Goal: Information Seeking & Learning: Learn about a topic

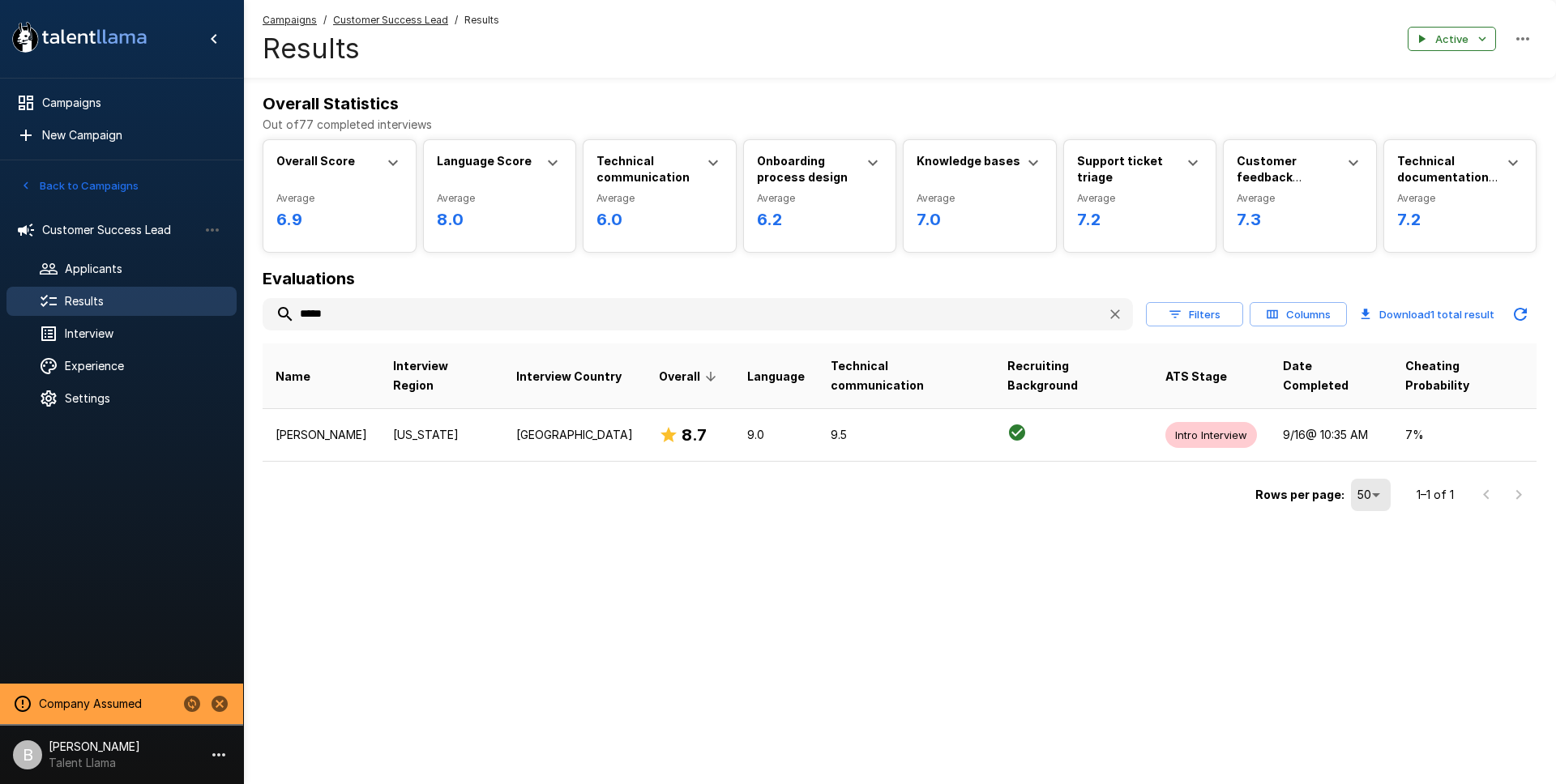
click at [342, 313] on input "*****" at bounding box center [678, 314] width 831 height 29
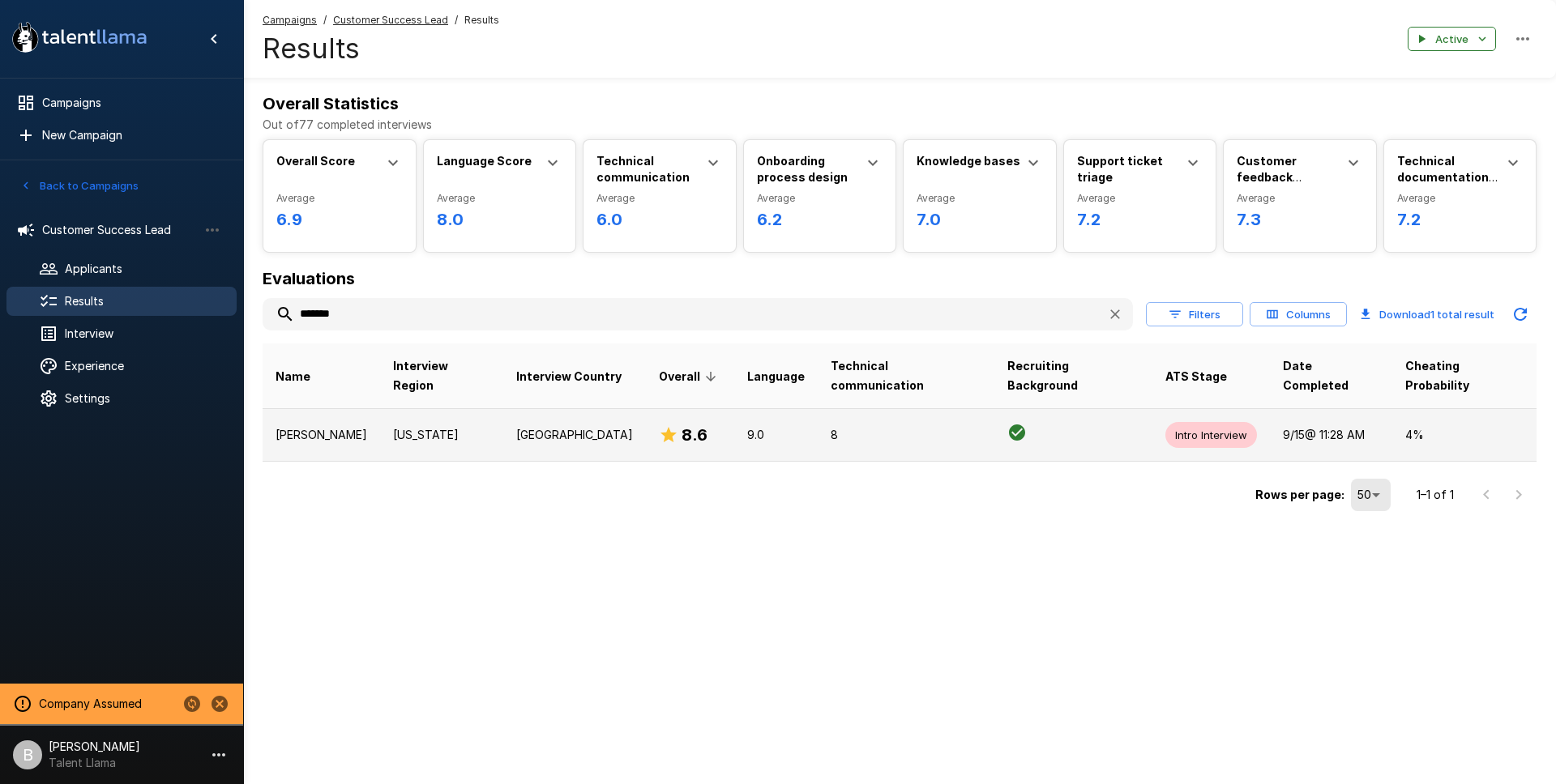
type input "*******"
click at [414, 425] on td "[US_STATE]" at bounding box center [442, 434] width 124 height 53
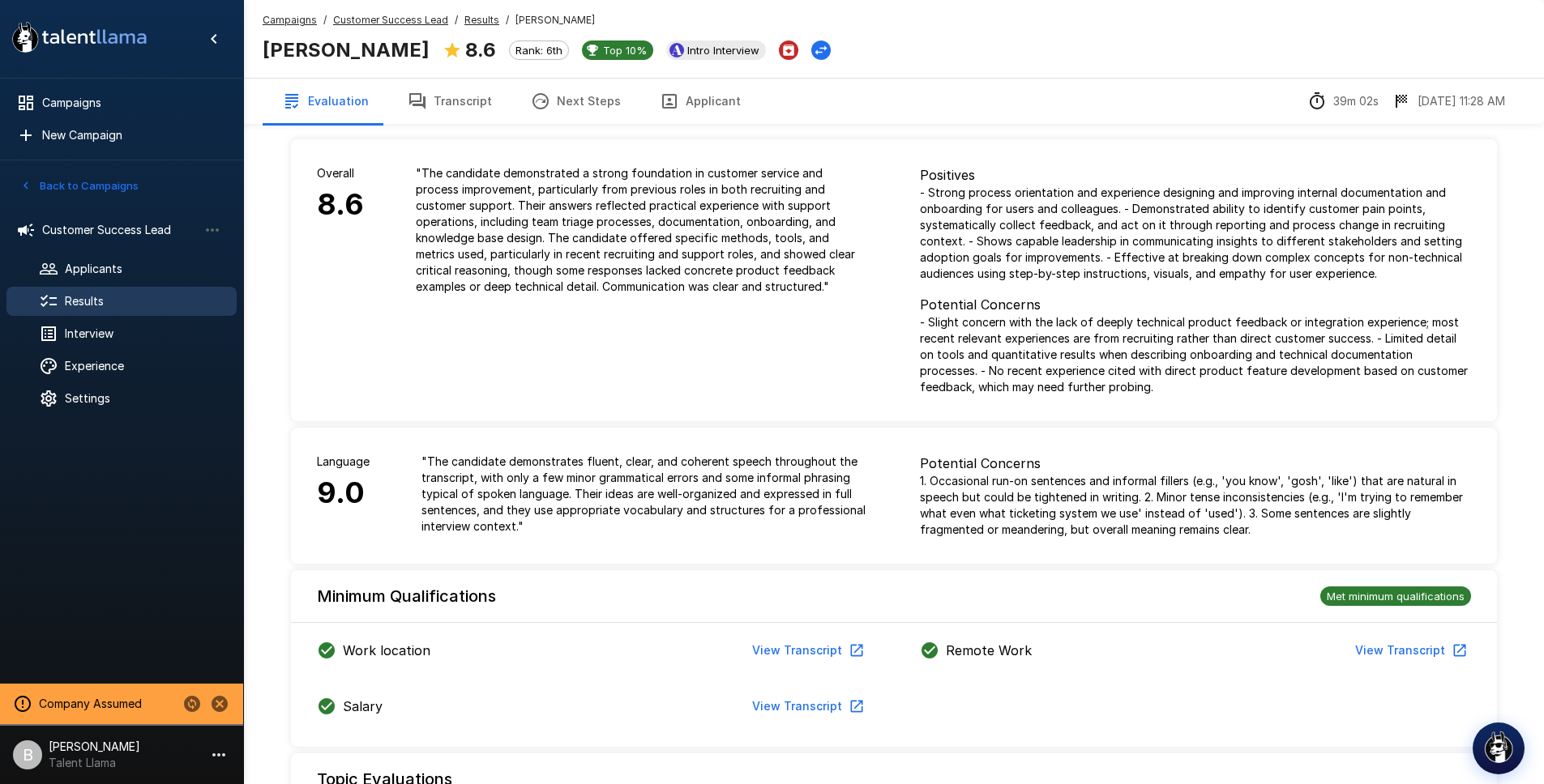
click at [466, 97] on button "Transcript" at bounding box center [450, 102] width 124 height 46
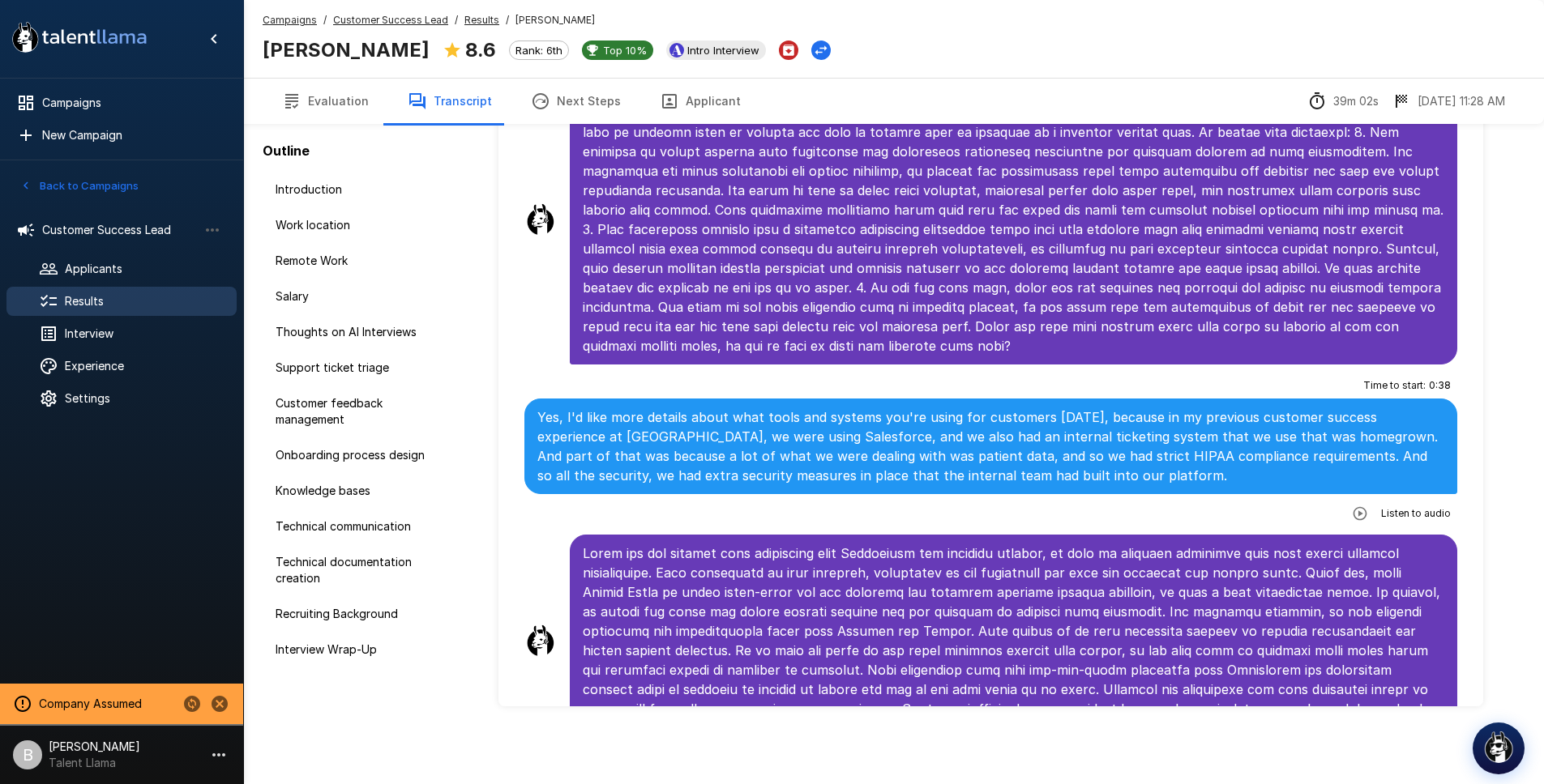
scroll to position [6021, 0]
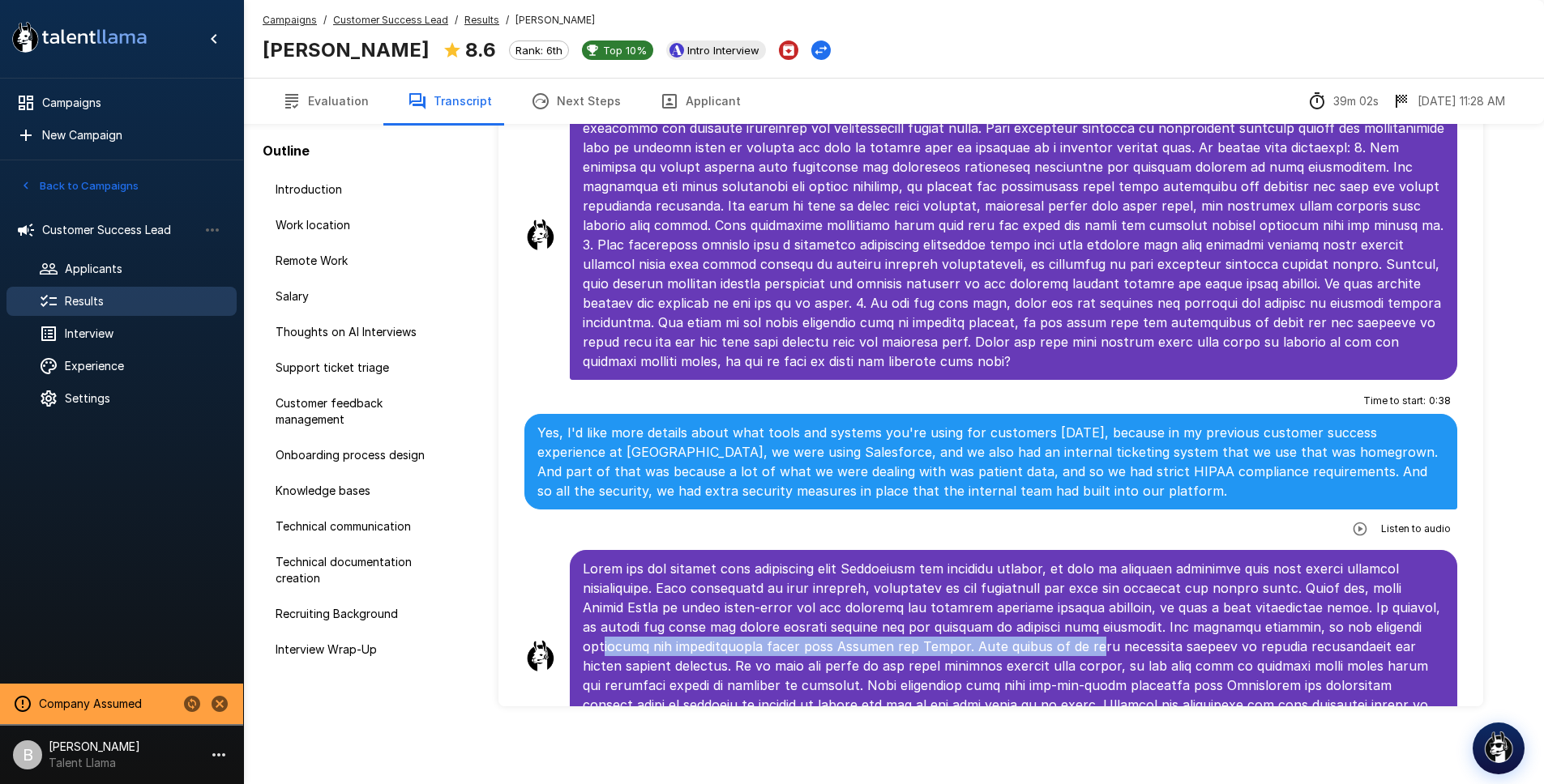
click at [1067, 587] on p at bounding box center [1014, 655] width 862 height 194
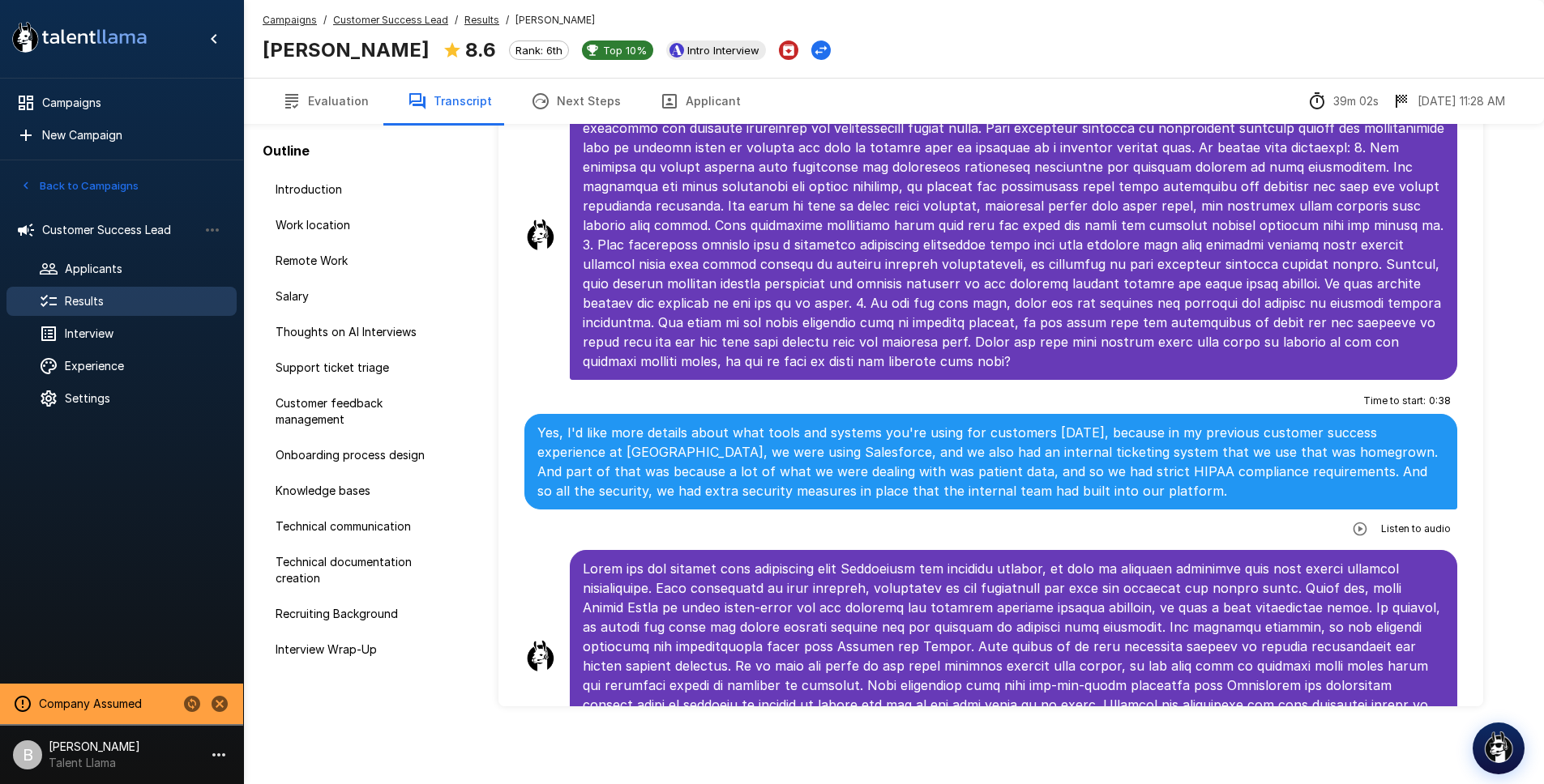
click at [1004, 588] on p at bounding box center [1014, 655] width 862 height 194
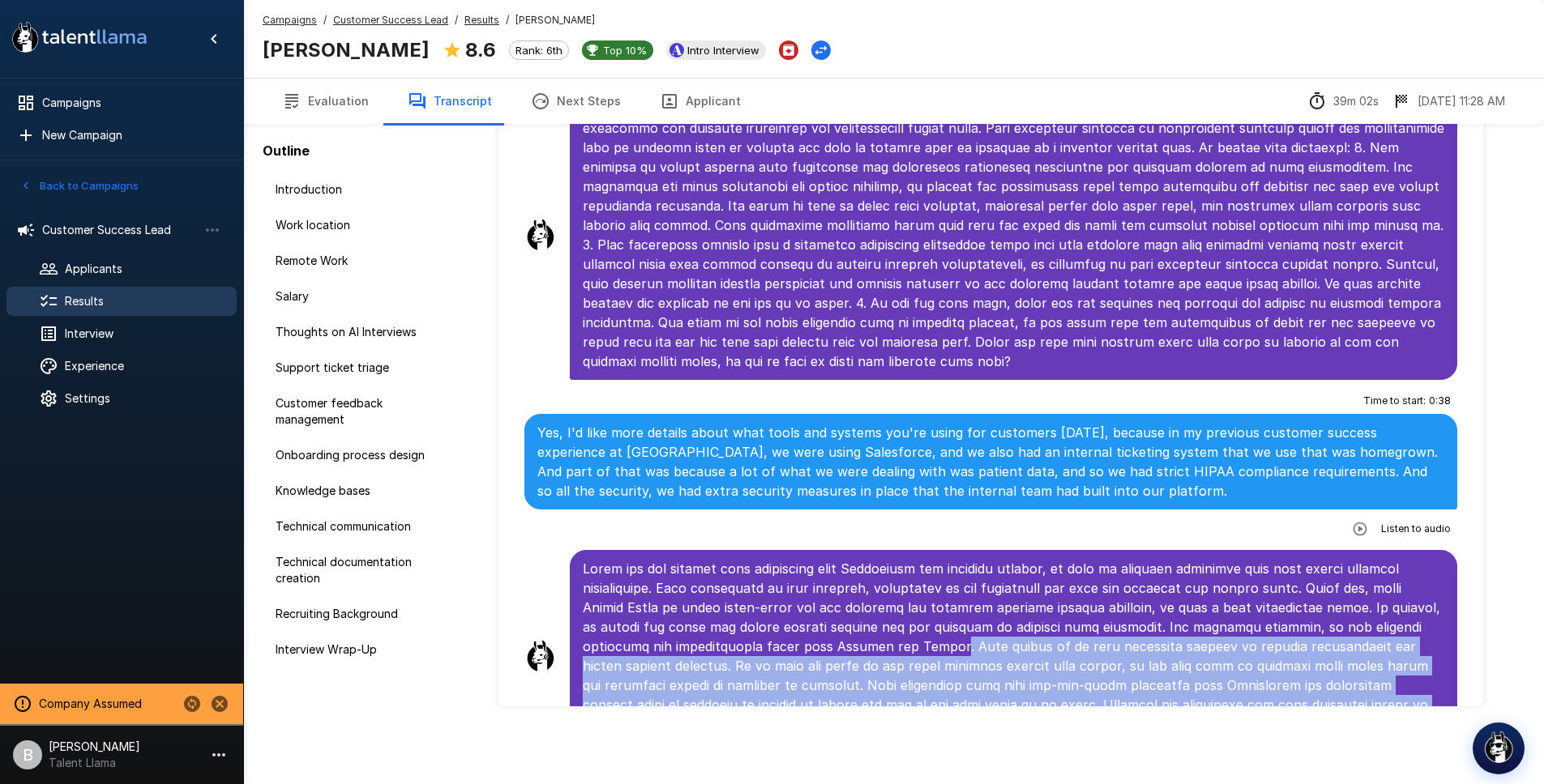
scroll to position [6197, 0]
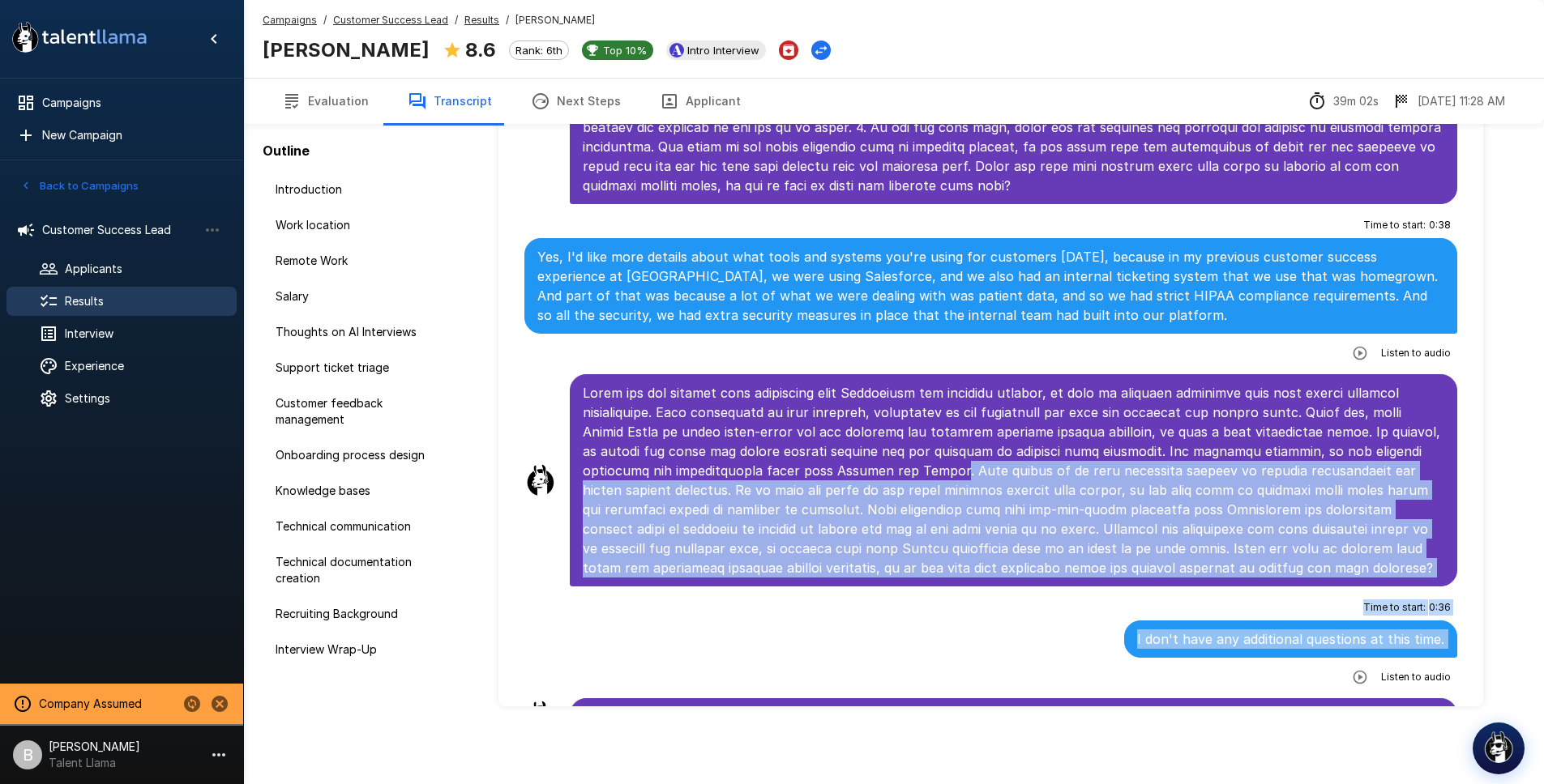
drag, startPoint x: 942, startPoint y: 588, endPoint x: 1386, endPoint y: 589, distance: 444.0
click at [1355, 544] on div at bounding box center [1014, 480] width 888 height 212
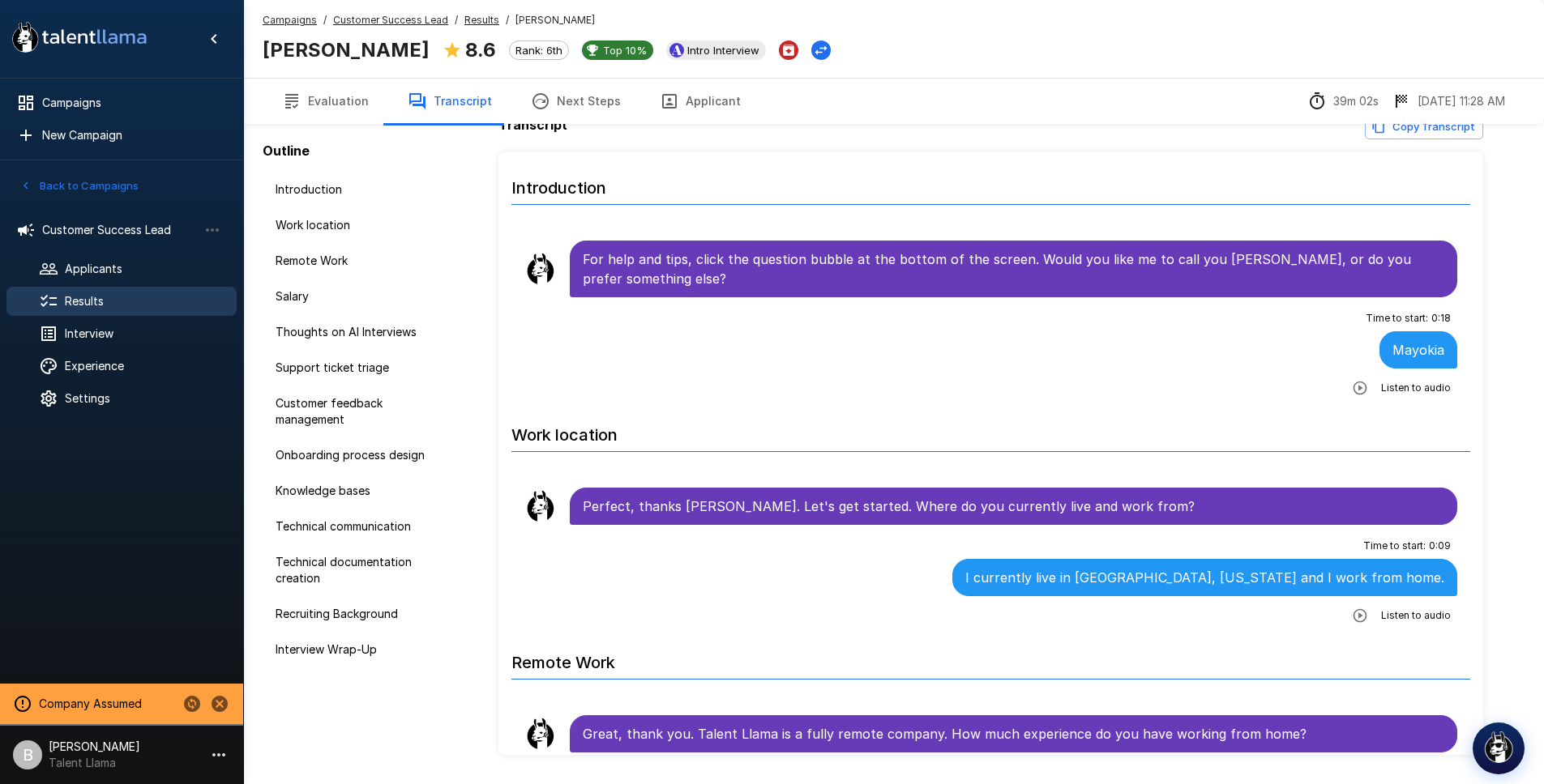
scroll to position [0, 0]
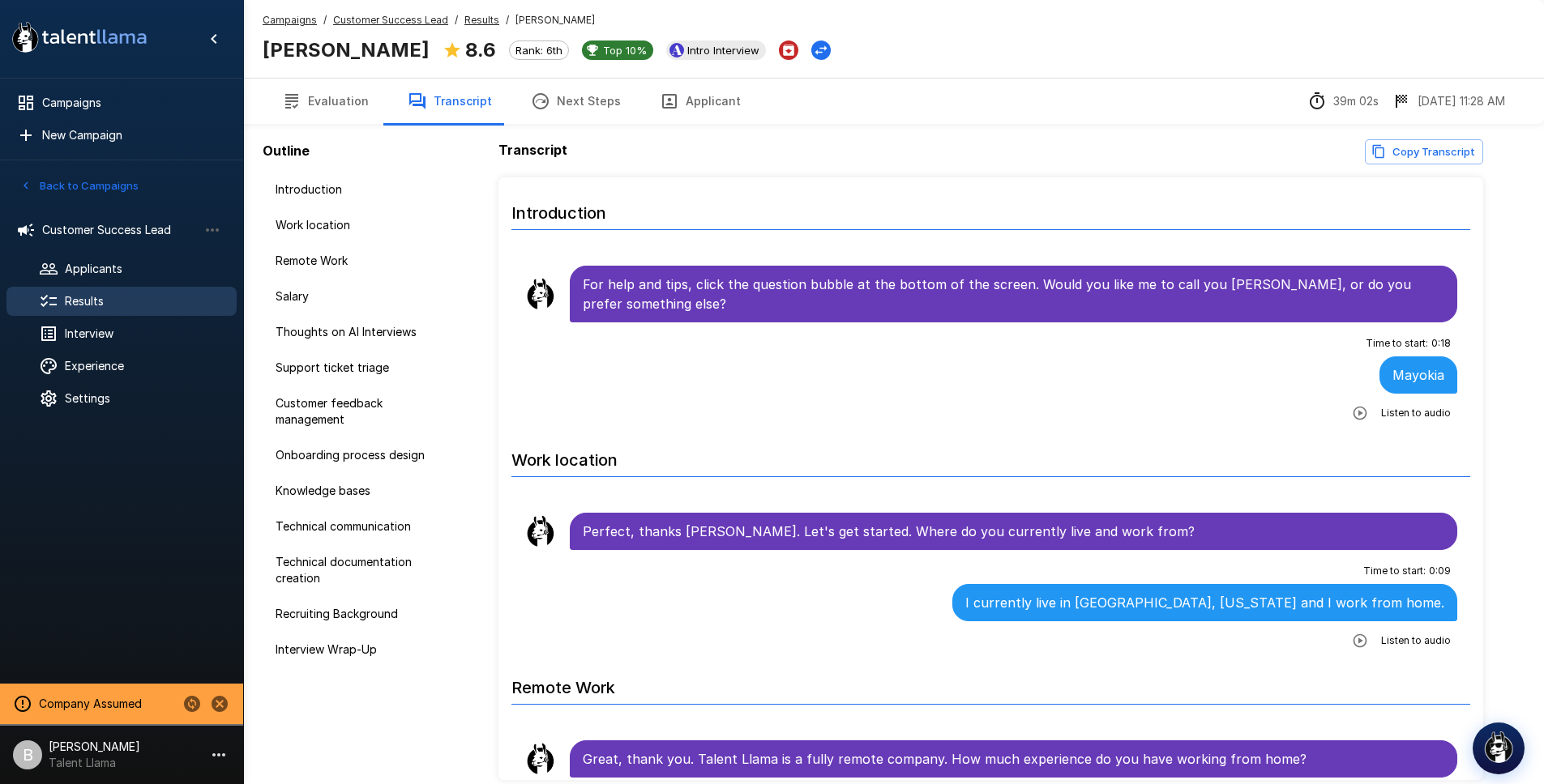
click at [705, 95] on button "Applicant" at bounding box center [700, 102] width 120 height 46
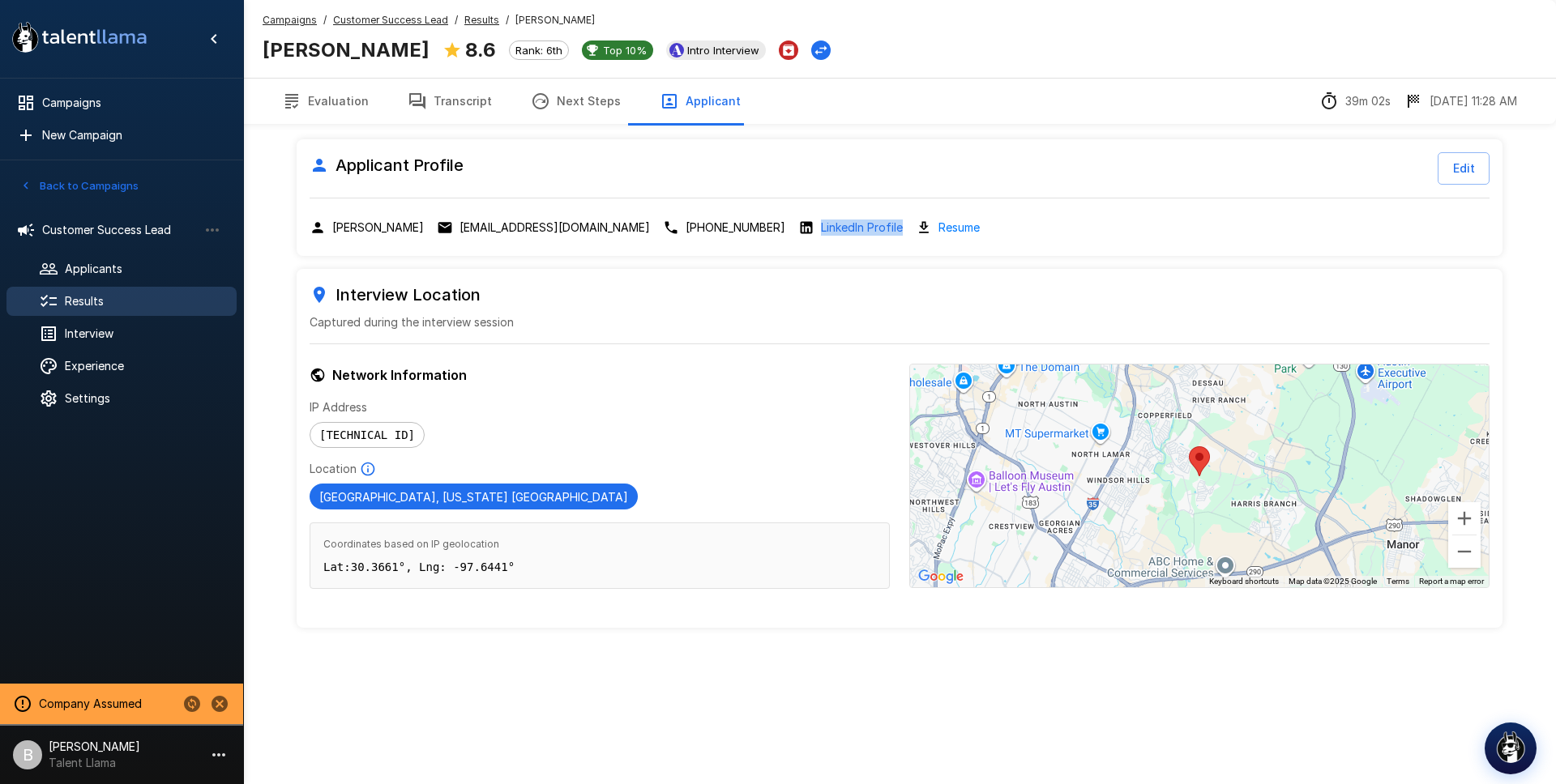
click at [471, 21] on u "Results" at bounding box center [481, 20] width 35 height 12
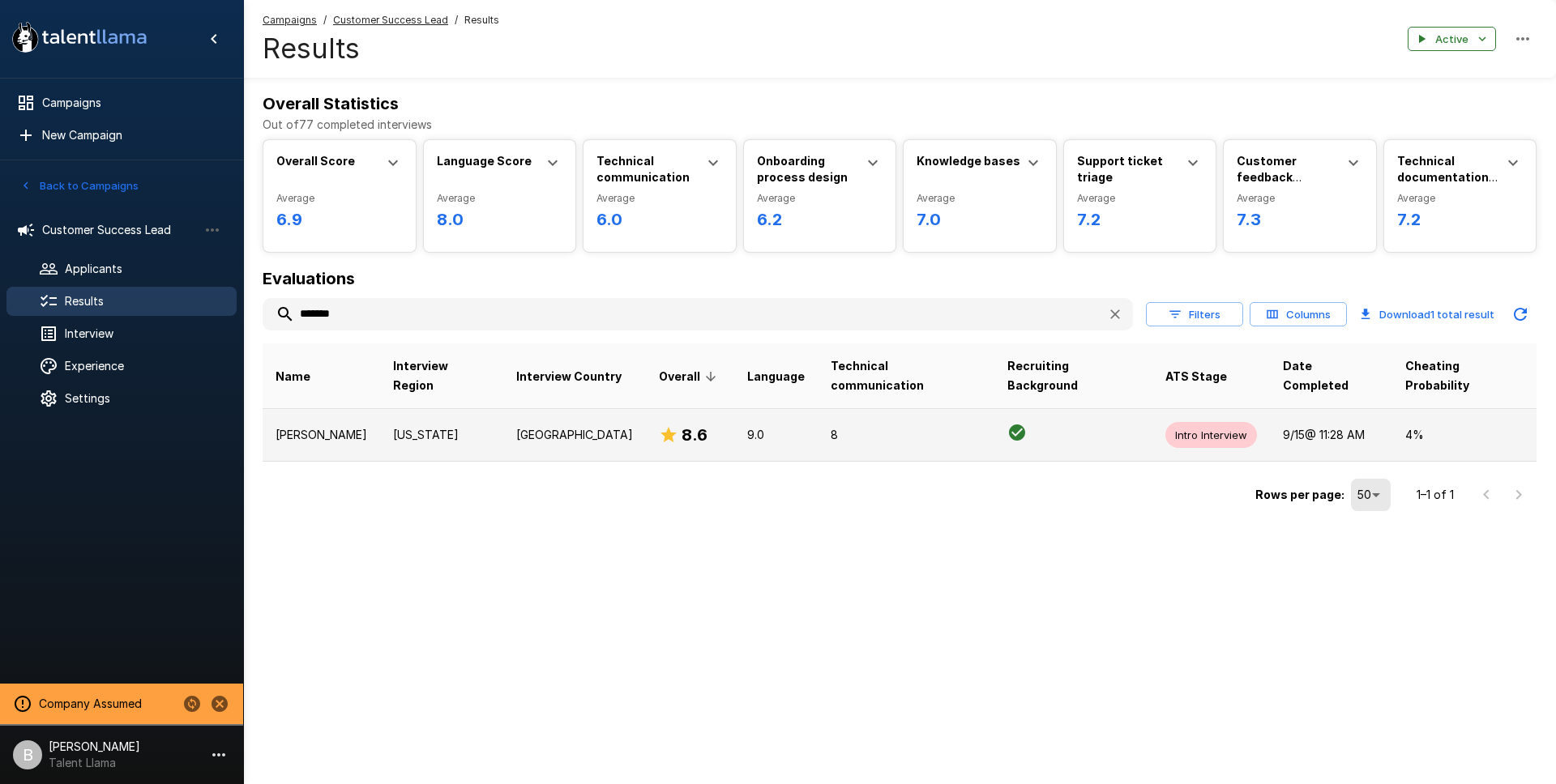
click at [393, 426] on p "[US_STATE]" at bounding box center [442, 434] width 98 height 16
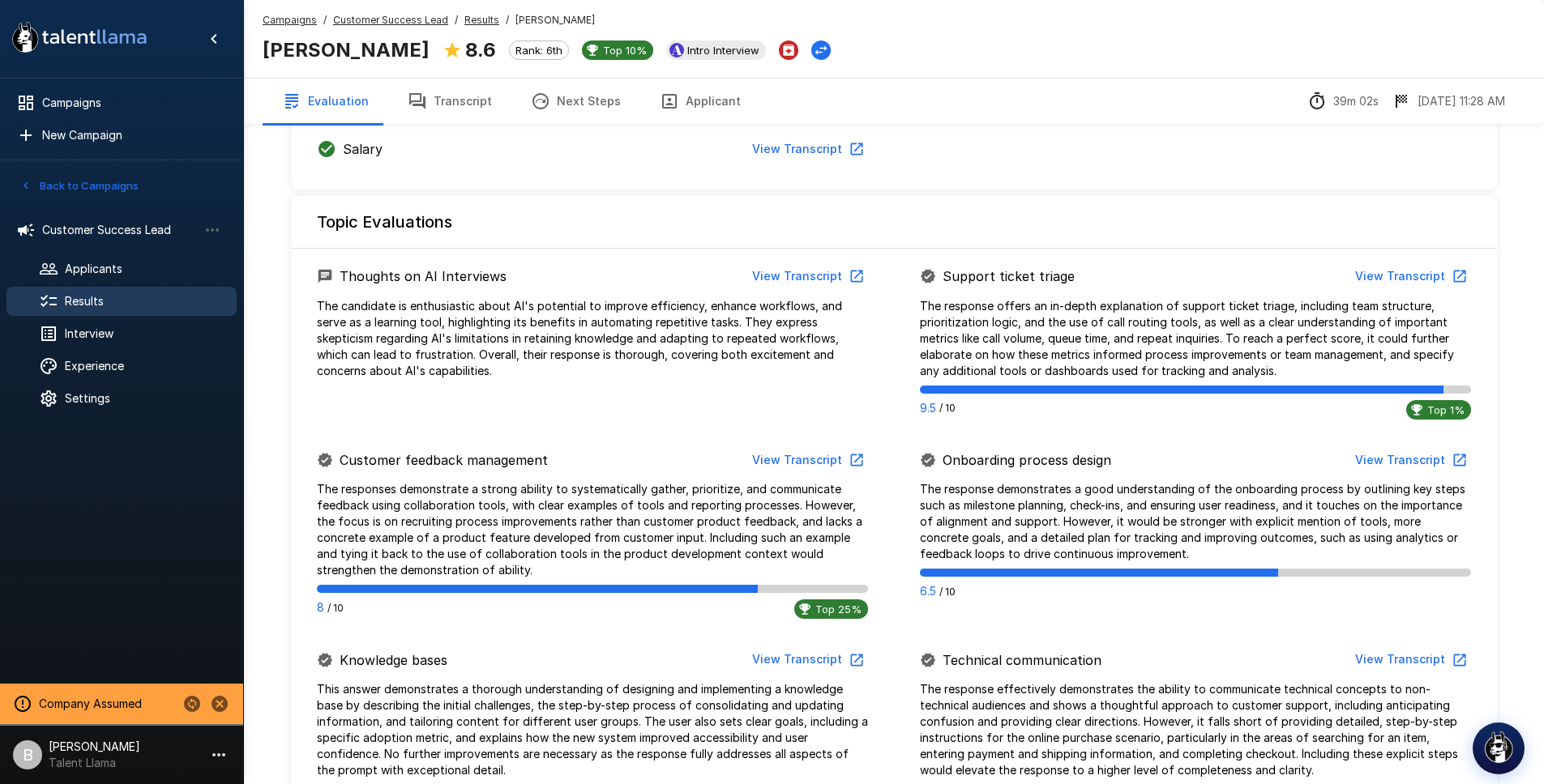
scroll to position [565, 0]
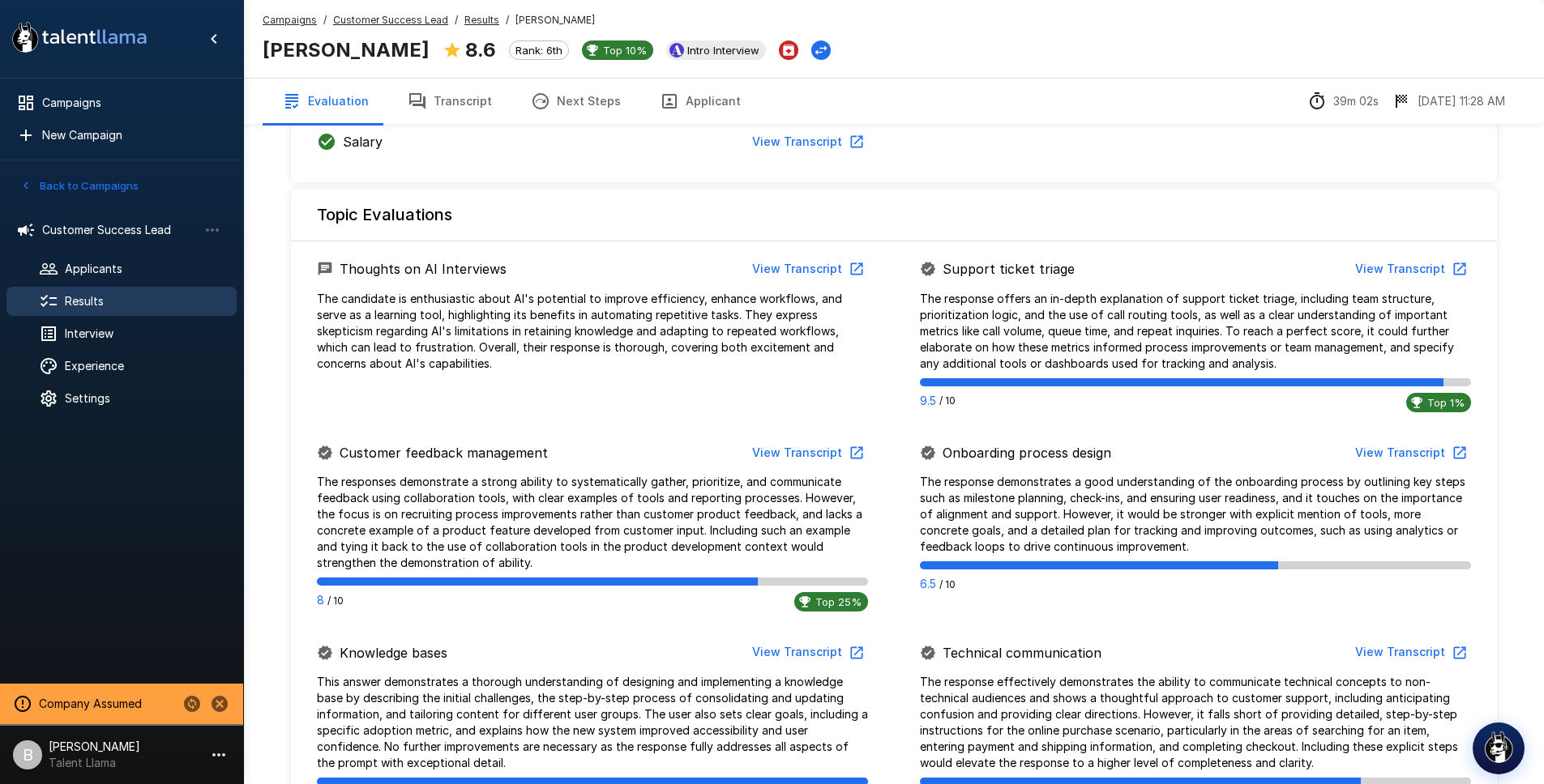
click at [783, 267] on button "View Transcript" at bounding box center [806, 269] width 123 height 30
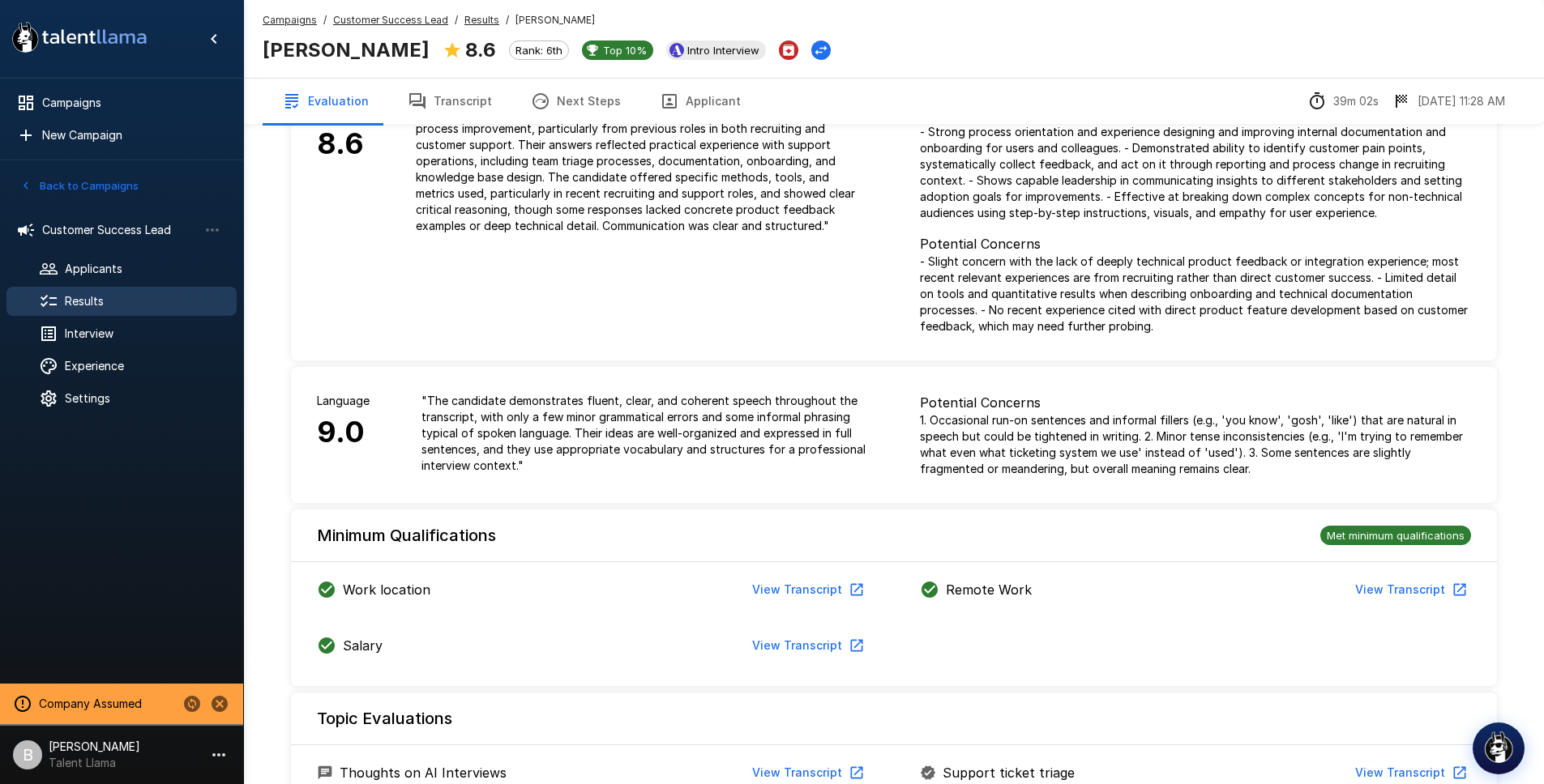
scroll to position [58, 0]
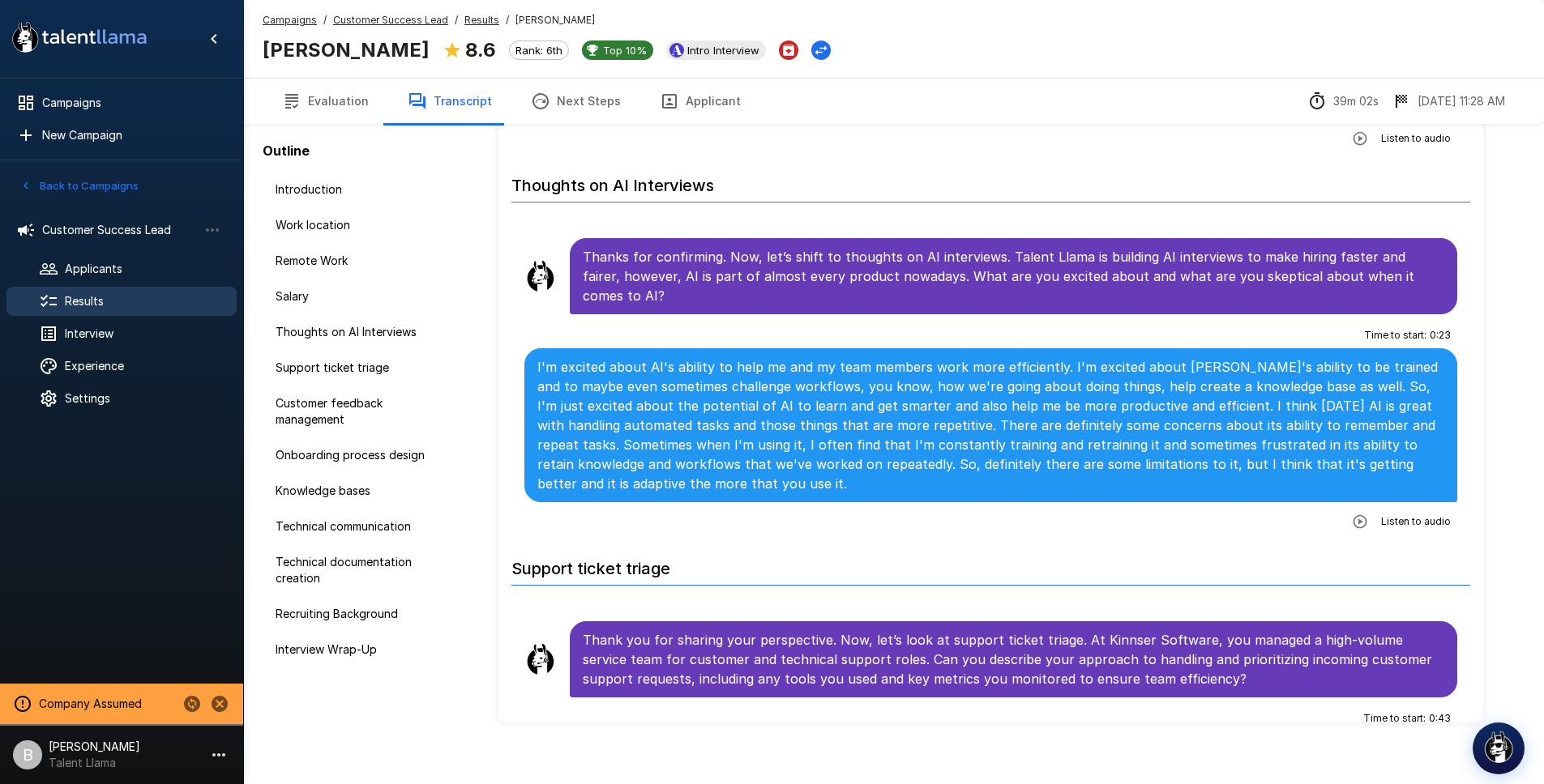
scroll to position [947, 0]
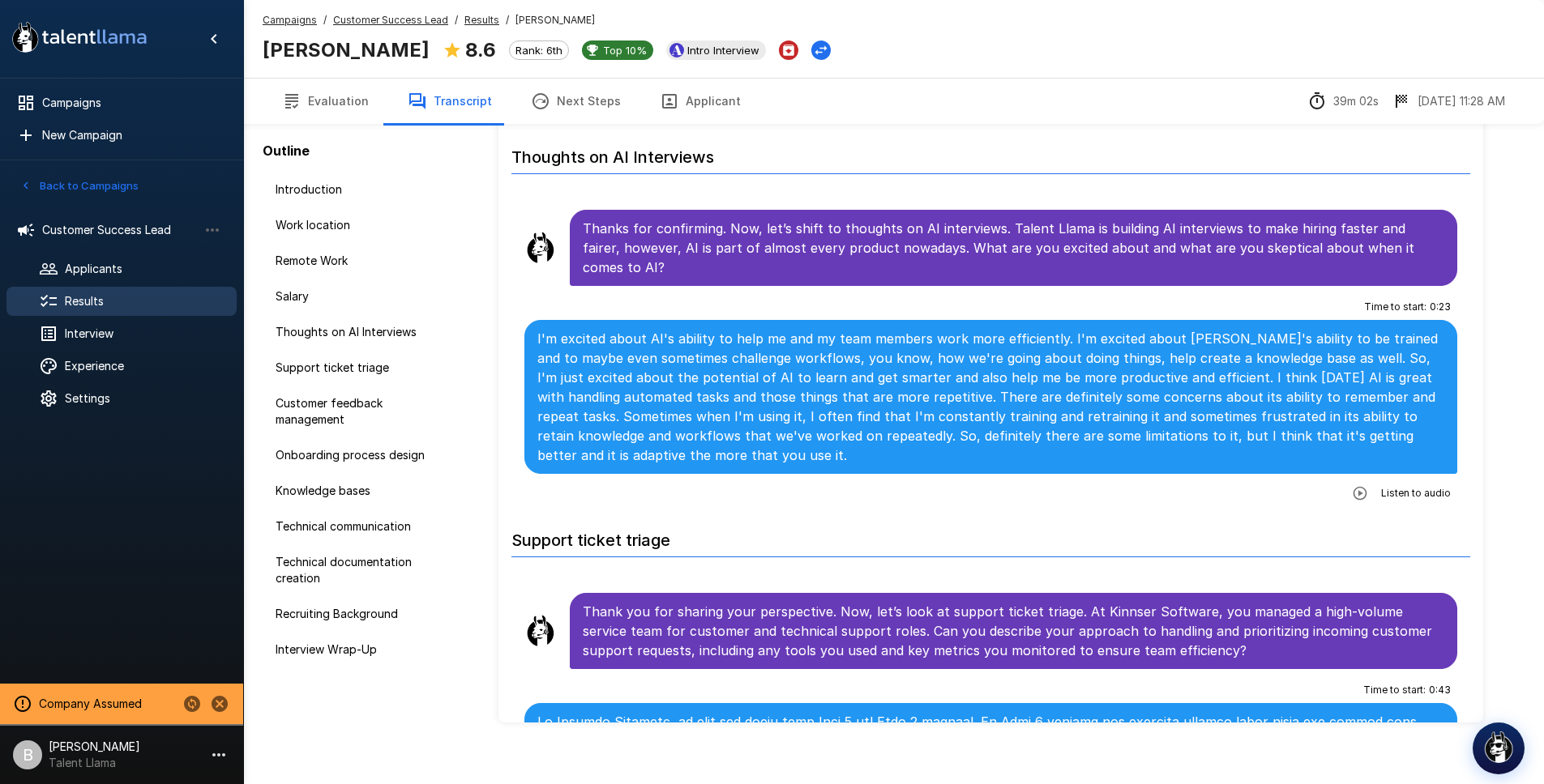
click at [474, 23] on u "Results" at bounding box center [481, 20] width 35 height 12
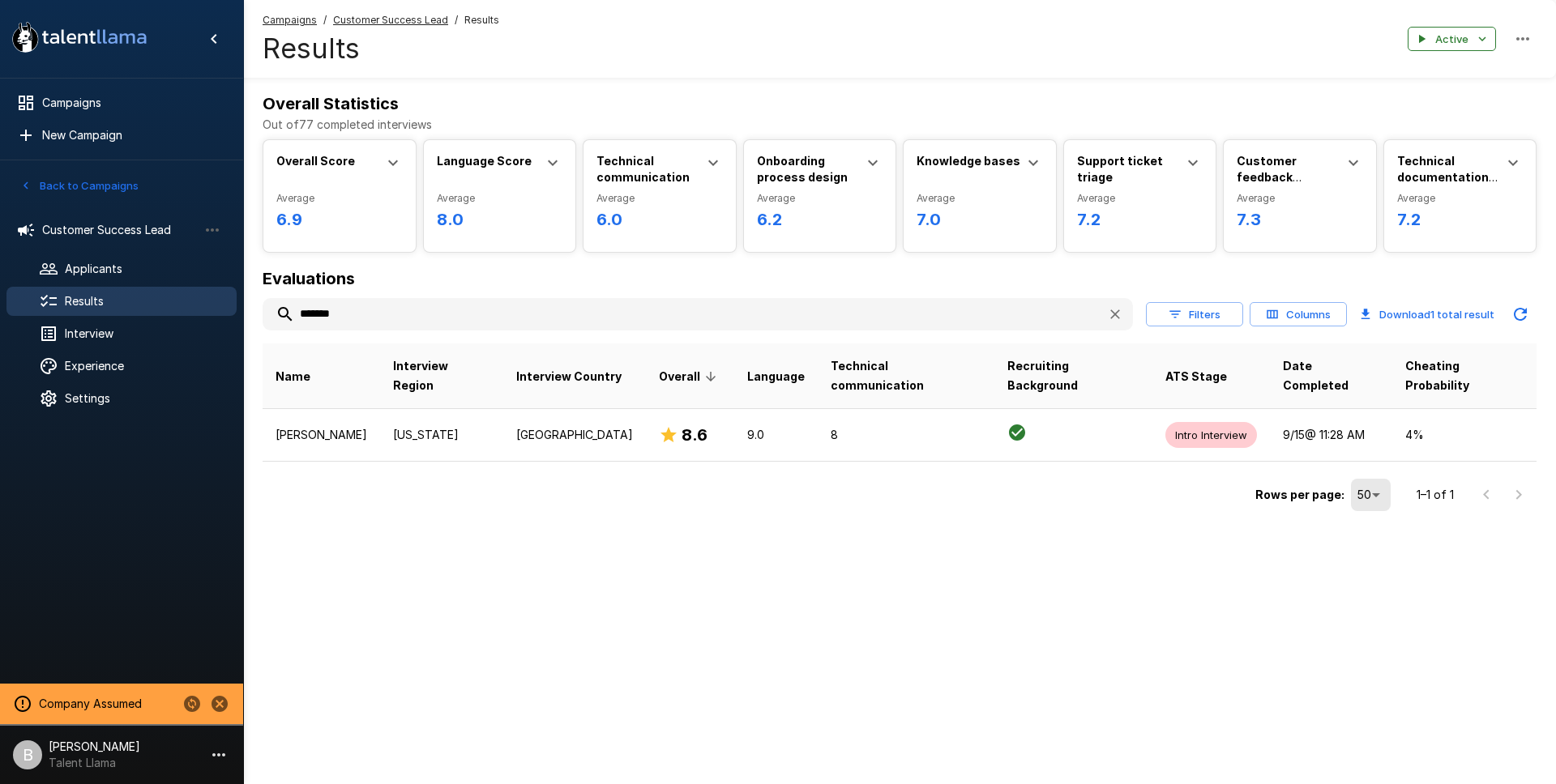
drag, startPoint x: 384, startPoint y: 315, endPoint x: 297, endPoint y: 306, distance: 87.5
click at [297, 306] on input "*******" at bounding box center [678, 314] width 831 height 29
